Goal: Task Accomplishment & Management: Manage account settings

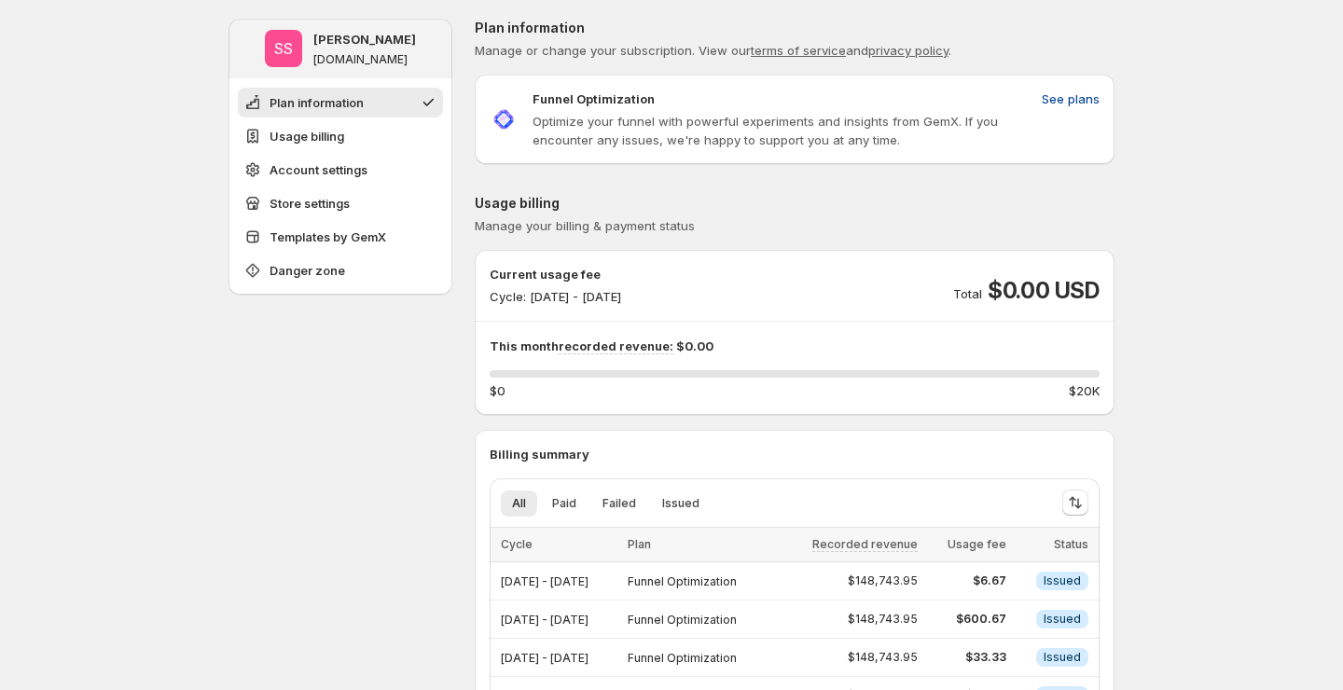
click at [1069, 103] on span "See plans" at bounding box center [1071, 99] width 58 height 19
